Goal: Answer question/provide support

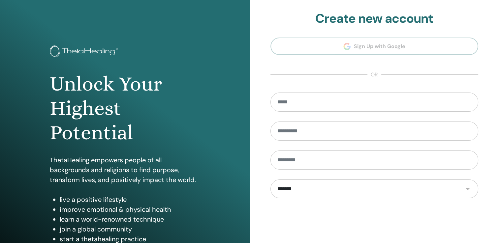
scroll to position [66, 0]
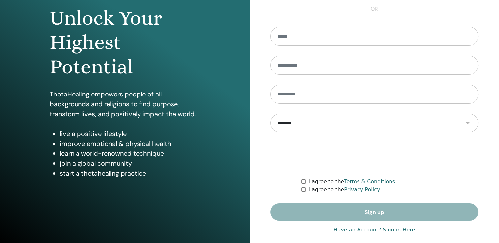
type input "**********"
click at [395, 228] on link "Have an Account? Sign in Here" at bounding box center [373, 230] width 81 height 8
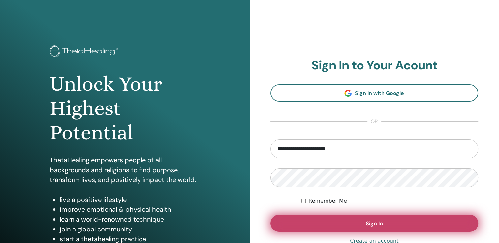
click at [376, 224] on span "Sign In" at bounding box center [374, 223] width 17 height 7
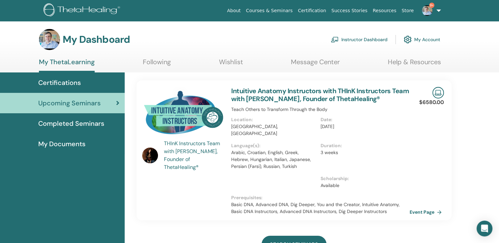
click at [283, 10] on link "Courses & Seminars" at bounding box center [269, 11] width 52 height 12
click at [379, 39] on link "Instructor Dashboard" at bounding box center [359, 39] width 57 height 15
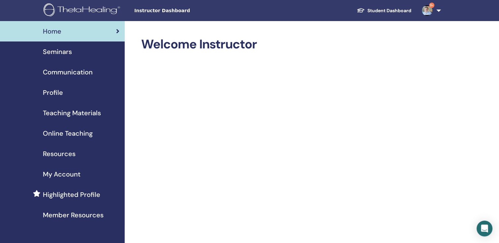
click at [64, 52] on span "Seminars" at bounding box center [57, 52] width 29 height 10
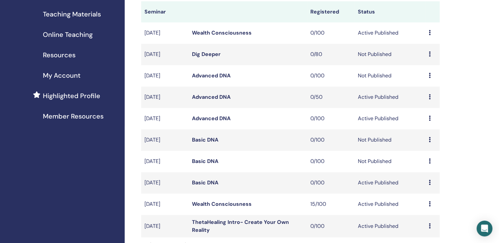
scroll to position [132, 0]
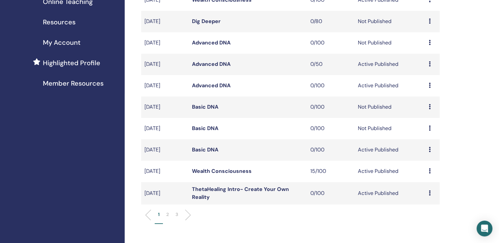
click at [169, 217] on p "2" at bounding box center [167, 214] width 3 height 7
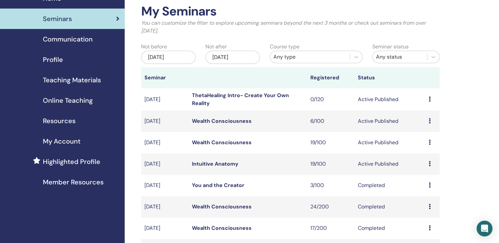
scroll to position [99, 0]
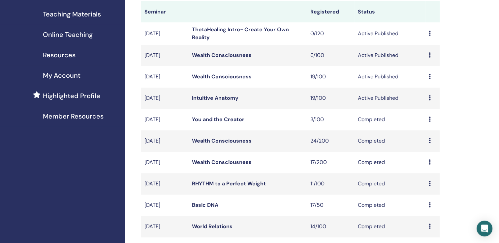
click at [214, 76] on link "Wealth Consciousness" at bounding box center [222, 76] width 60 height 7
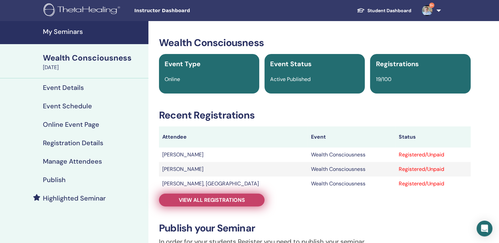
click at [218, 203] on span "View all registrations" at bounding box center [212, 200] width 66 height 7
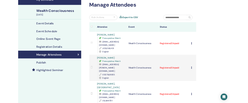
scroll to position [66, 0]
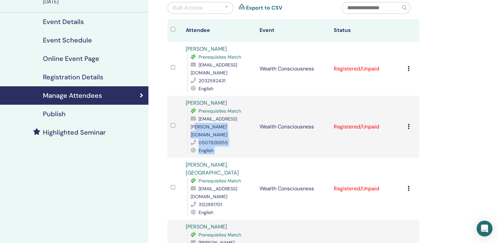
drag, startPoint x: 257, startPoint y: 120, endPoint x: 235, endPoint y: 120, distance: 22.4
click at [235, 120] on tr "[PERSON_NAME] Prerequisites Match [EMAIL_ADDRESS][PERSON_NAME][DOMAIN_NAME] 050…" at bounding box center [294, 127] width 252 height 62
drag, startPoint x: 235, startPoint y: 120, endPoint x: 242, endPoint y: 134, distance: 15.1
click at [242, 147] on div "English" at bounding box center [222, 151] width 62 height 8
click at [237, 120] on span "[EMAIL_ADDRESS][PERSON_NAME][DOMAIN_NAME]" at bounding box center [214, 127] width 47 height 22
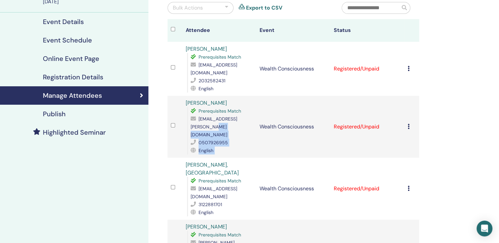
drag, startPoint x: 258, startPoint y: 119, endPoint x: 253, endPoint y: 119, distance: 5.6
click at [253, 119] on tr "[PERSON_NAME] Prerequisites Match [EMAIL_ADDRESS][PERSON_NAME][DOMAIN_NAME] 050…" at bounding box center [294, 127] width 252 height 62
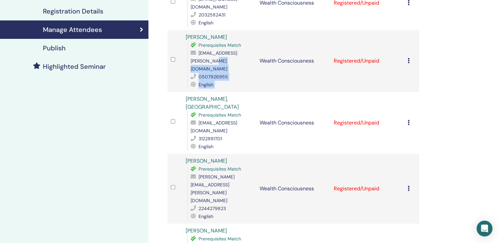
scroll to position [99, 0]
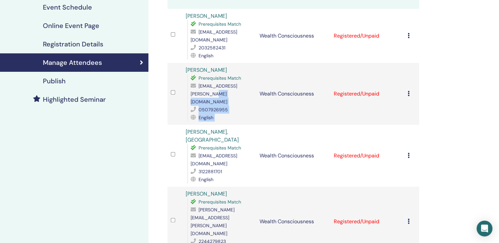
click at [246, 114] on div "English" at bounding box center [222, 118] width 62 height 8
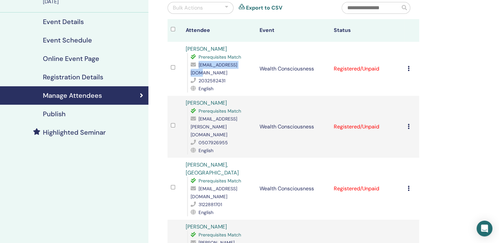
drag, startPoint x: 244, startPoint y: 66, endPoint x: 198, endPoint y: 67, distance: 46.5
click at [198, 67] on div "[EMAIL_ADDRESS][DOMAIN_NAME]" at bounding box center [222, 69] width 62 height 16
drag, startPoint x: 198, startPoint y: 67, endPoint x: 204, endPoint y: 67, distance: 6.6
copy div "[EMAIL_ADDRESS][DOMAIN_NAME]"
drag, startPoint x: 234, startPoint y: 49, endPoint x: 176, endPoint y: 49, distance: 57.7
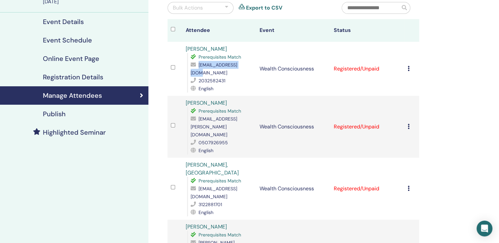
click at [176, 49] on tr "[PERSON_NAME] Prerequisites Match [EMAIL_ADDRESS][DOMAIN_NAME] 2032582431 Engli…" at bounding box center [294, 69] width 252 height 54
copy tr "[PERSON_NAME]"
